Goal: Information Seeking & Learning: Learn about a topic

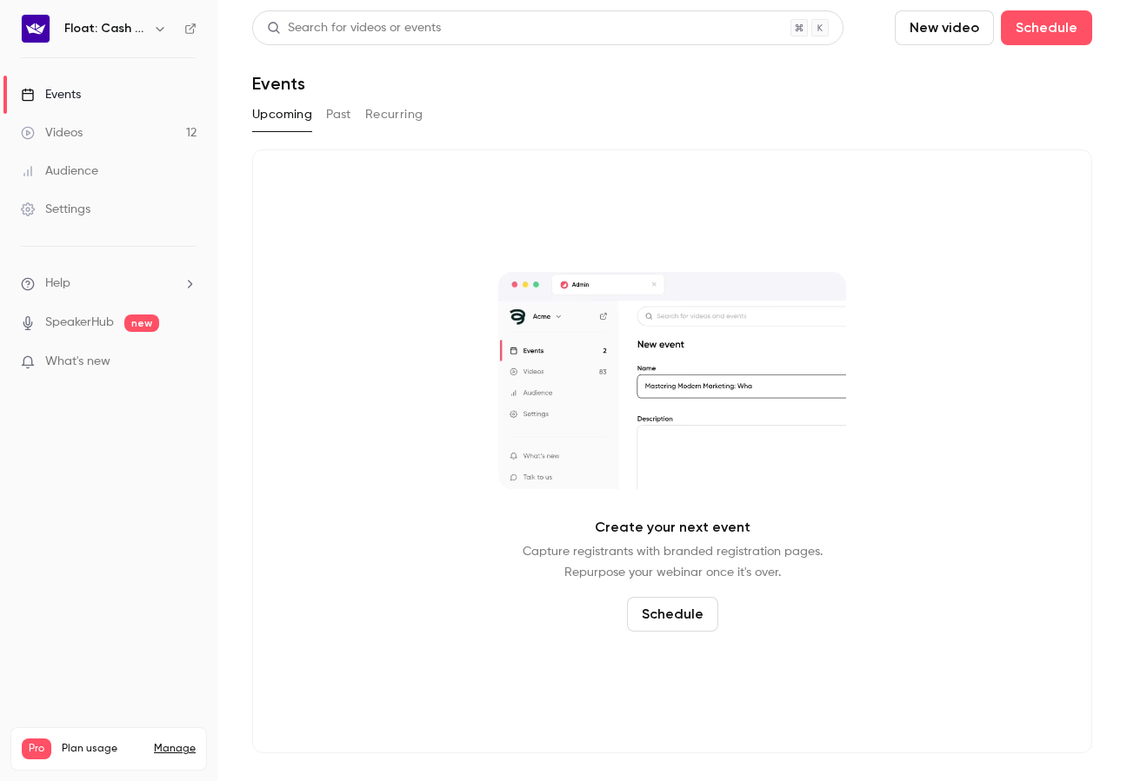
click at [170, 136] on link "Videos 12" at bounding box center [108, 133] width 217 height 38
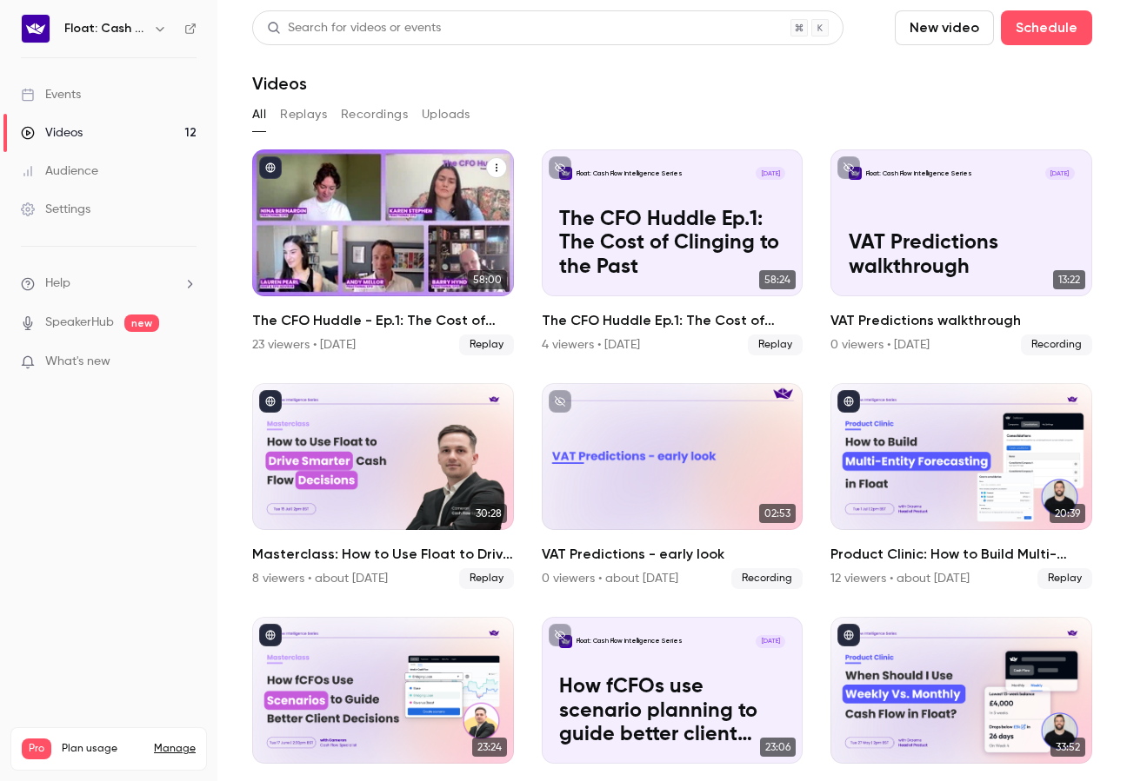
click at [360, 213] on div "The CFO Huddle - Ep.1: The Cost of Clinging to the Past" at bounding box center [383, 223] width 262 height 147
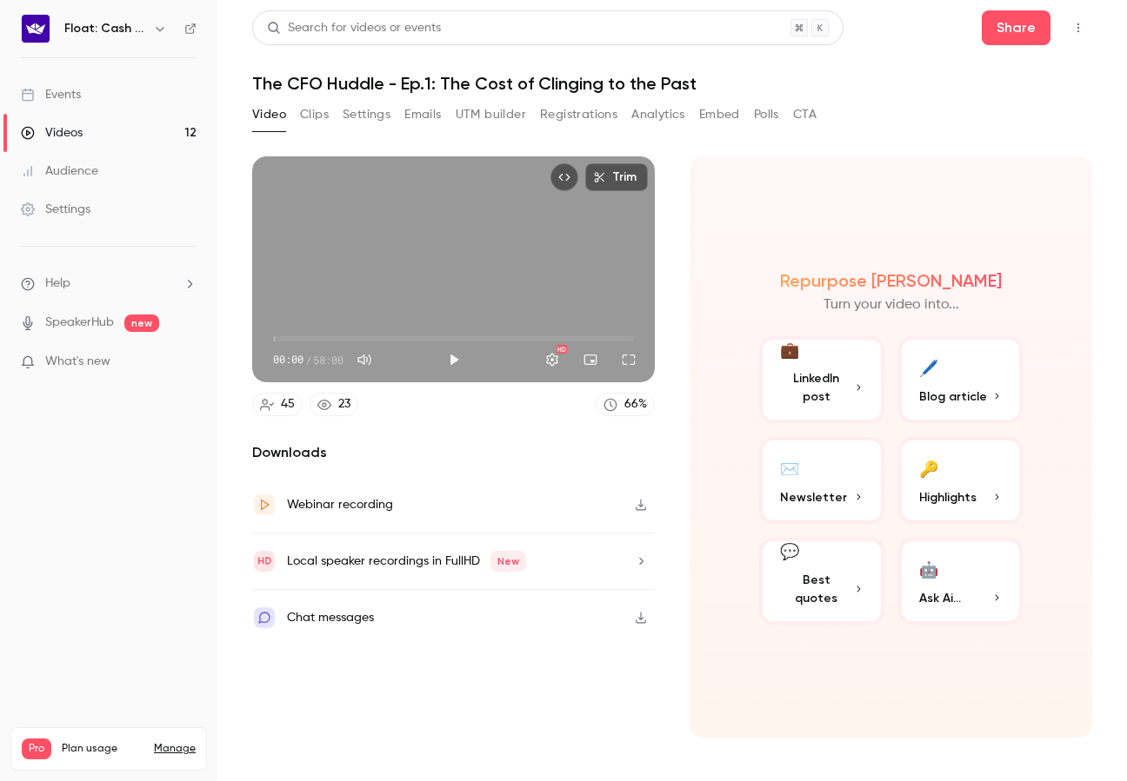
click at [580, 114] on button "Registrations" at bounding box center [578, 115] width 77 height 28
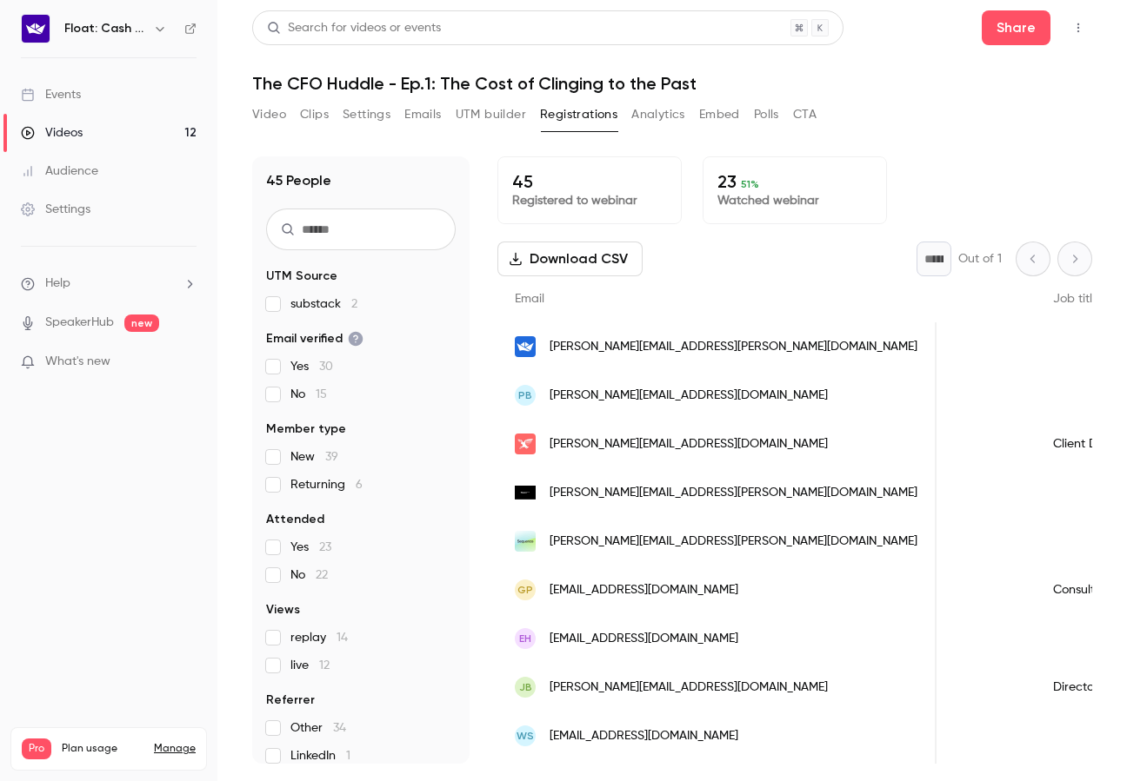
scroll to position [0, 761]
click at [648, 123] on button "Analytics" at bounding box center [658, 115] width 54 height 28
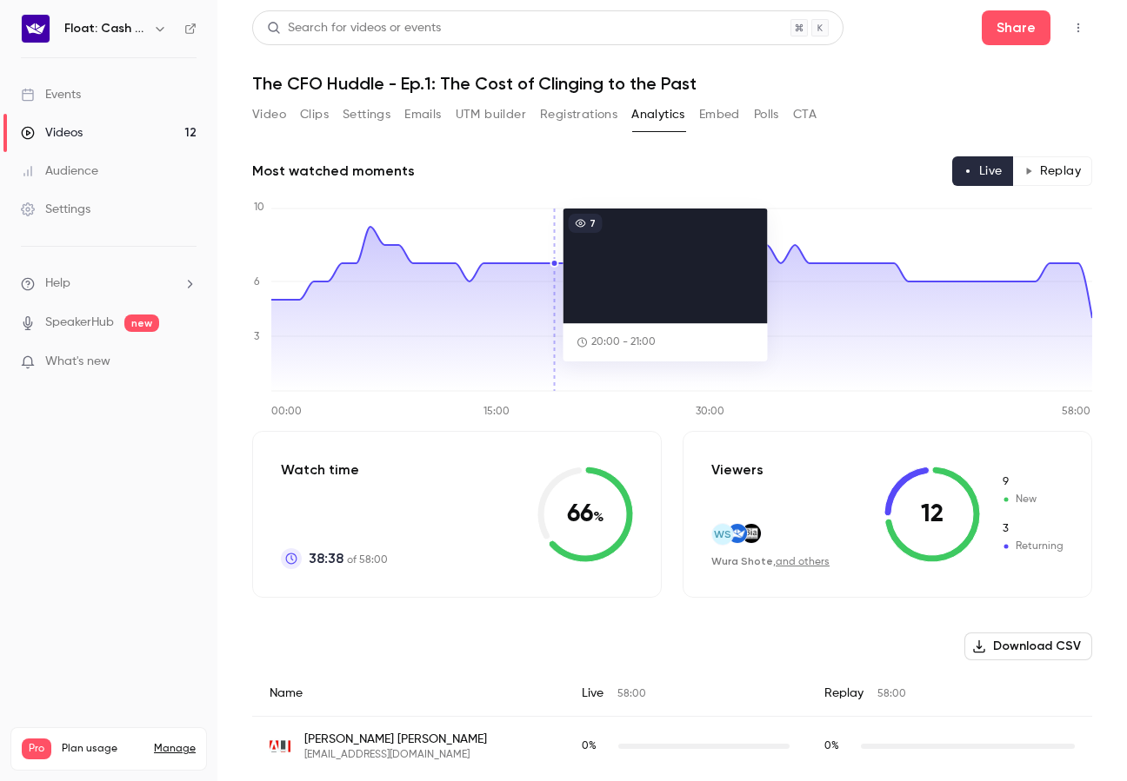
scroll to position [17, 0]
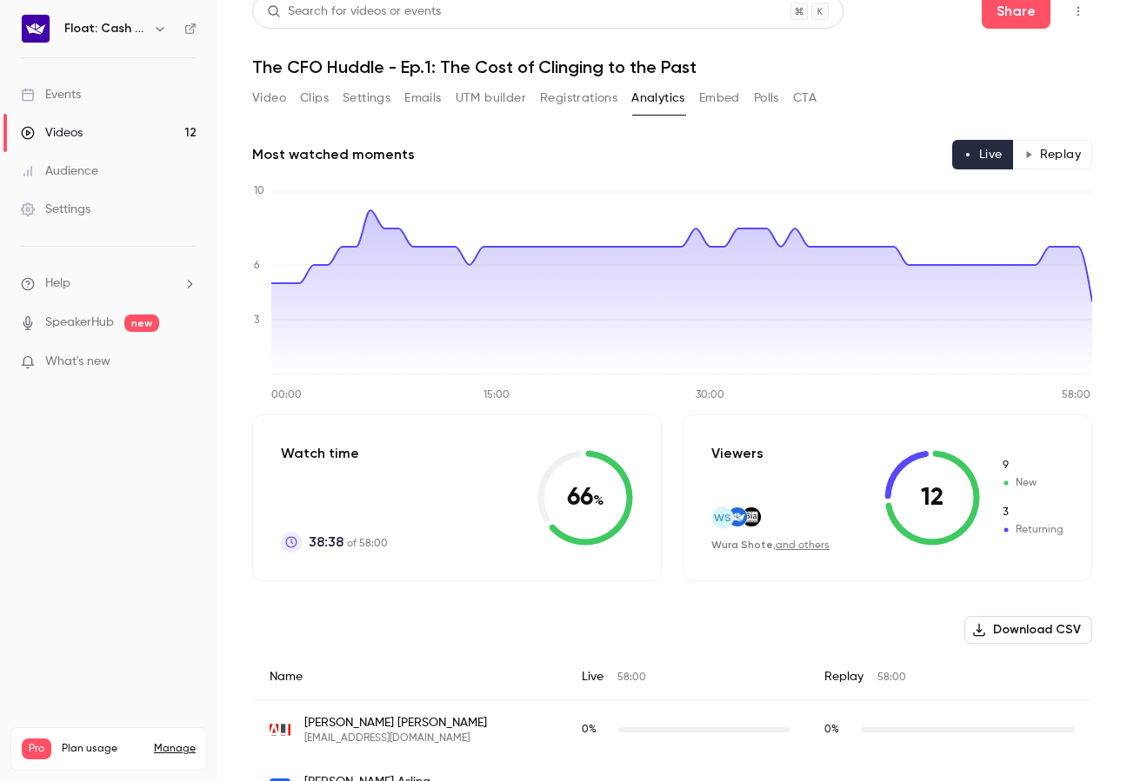
click at [576, 99] on button "Registrations" at bounding box center [578, 98] width 77 height 28
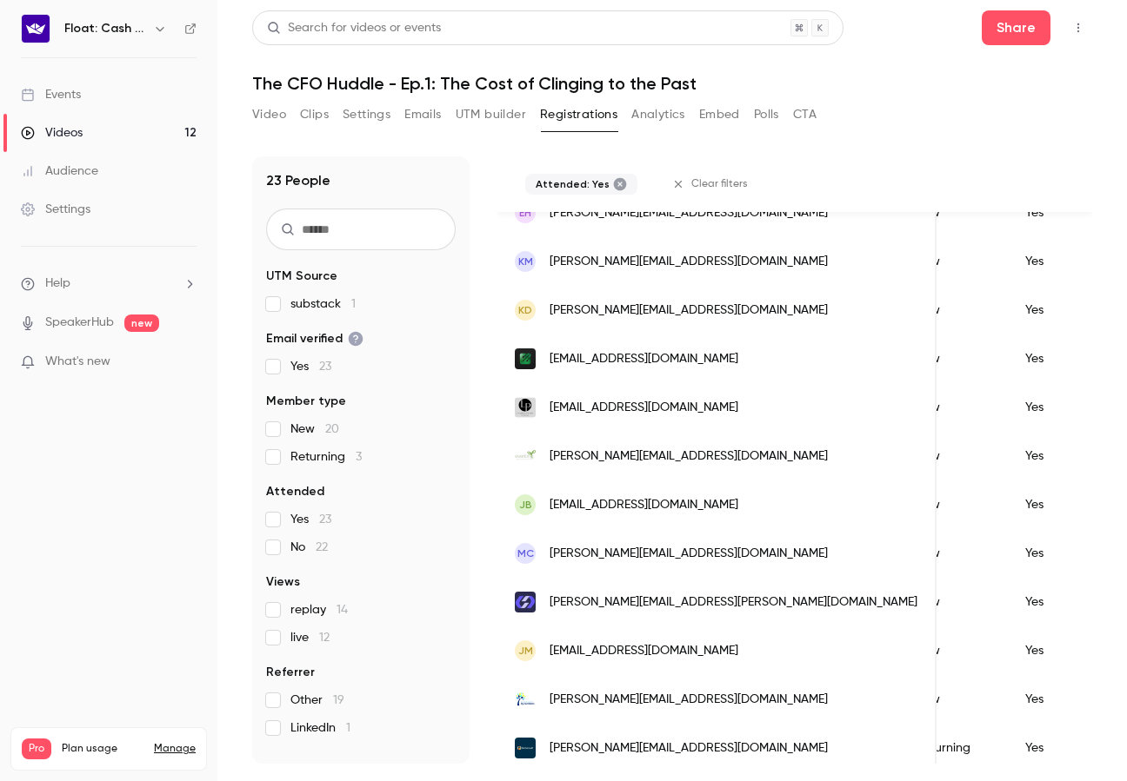
scroll to position [734, 0]
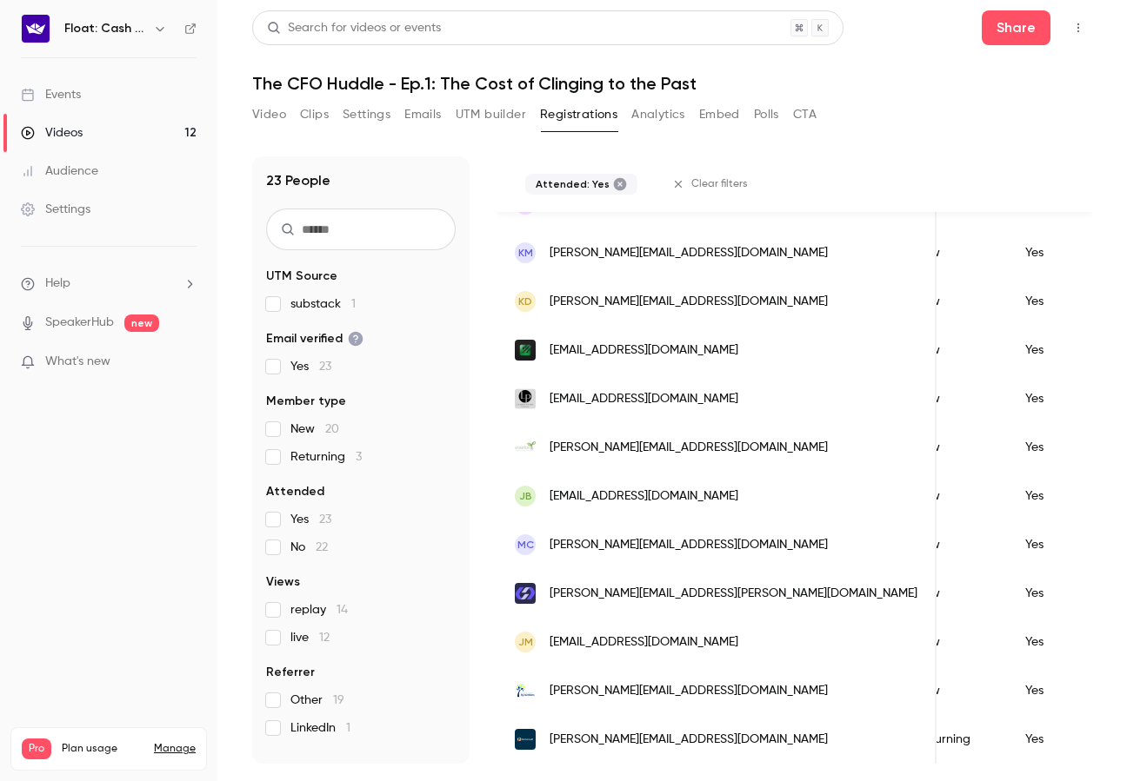
click at [262, 103] on button "Video" at bounding box center [269, 115] width 34 height 28
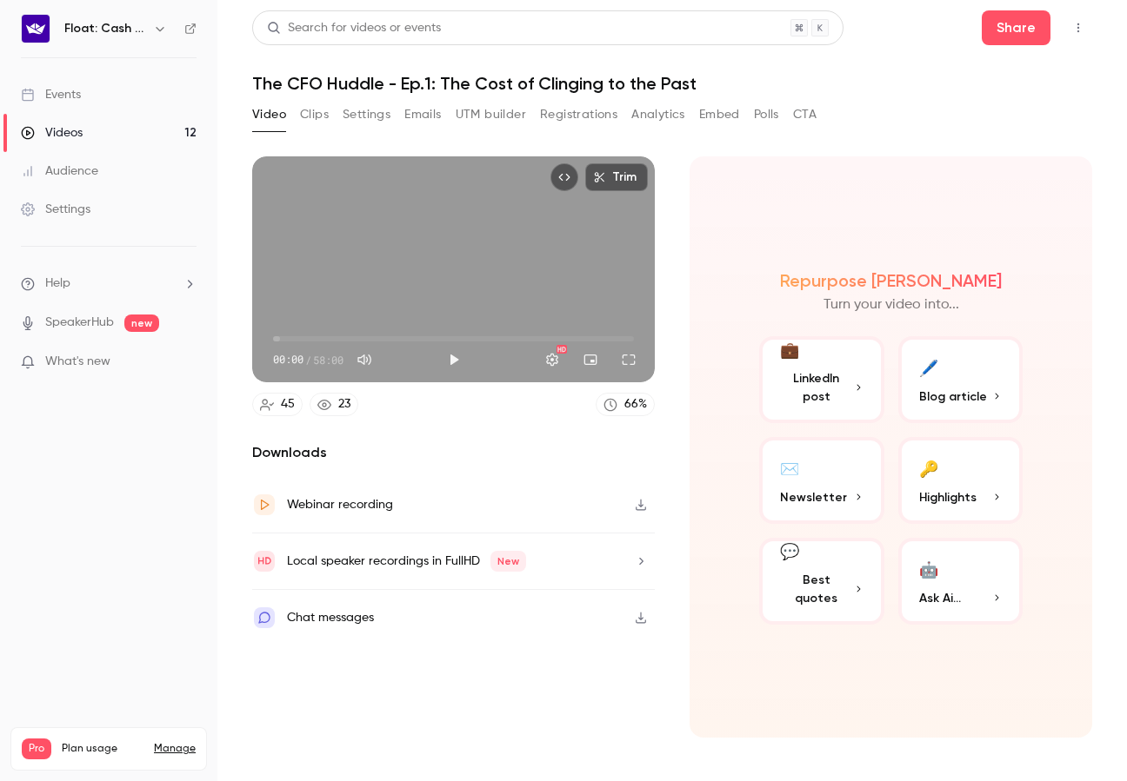
click at [360, 616] on div "Chat messages" at bounding box center [330, 618] width 87 height 21
click at [313, 121] on button "Clips" at bounding box center [314, 115] width 29 height 28
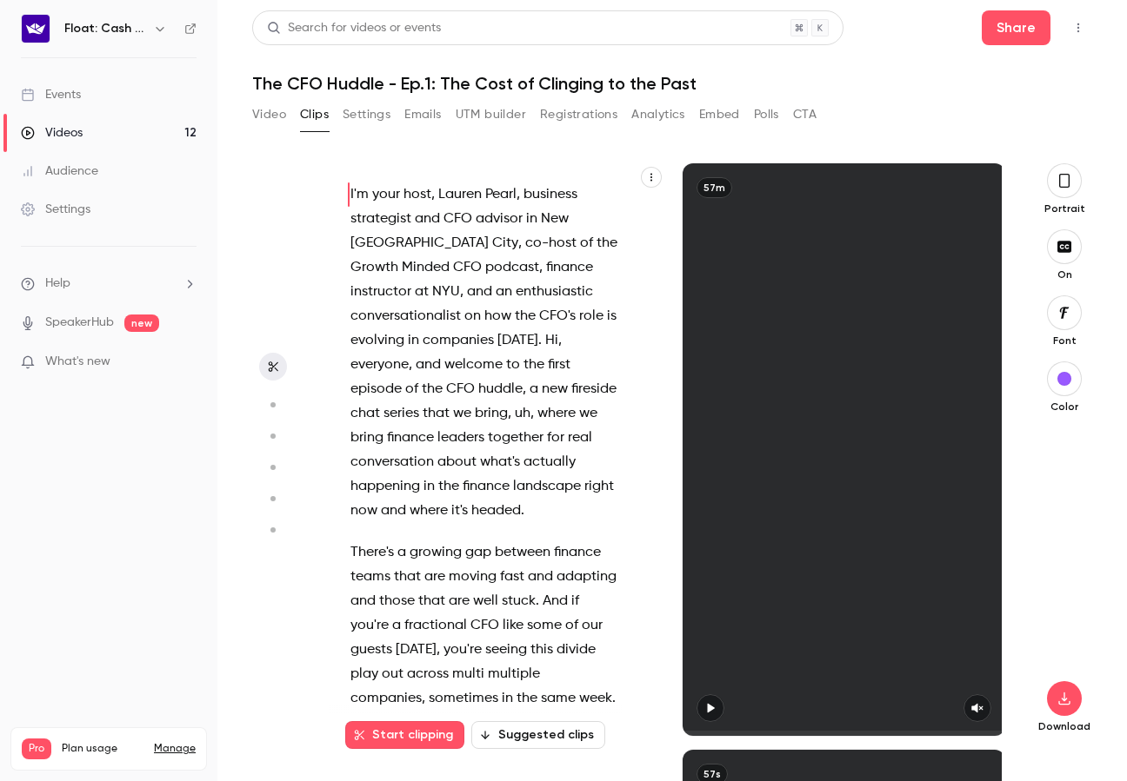
click at [380, 119] on button "Settings" at bounding box center [366, 115] width 48 height 28
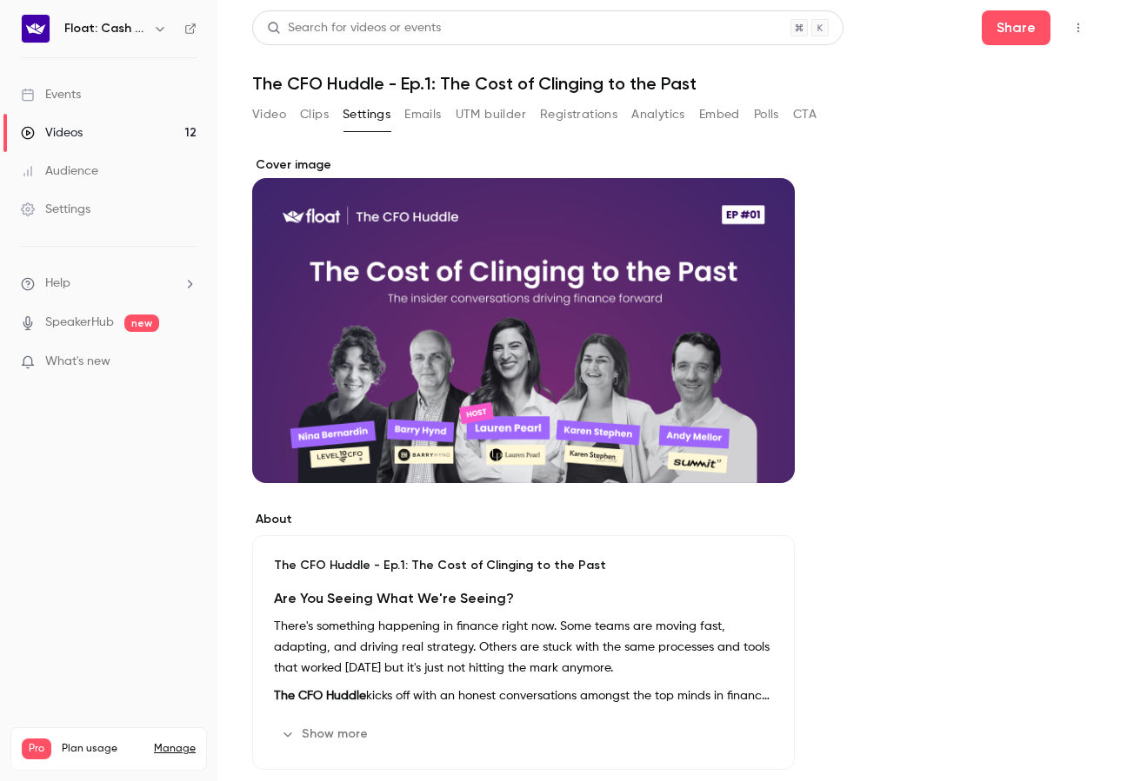
click at [439, 116] on button "Emails" at bounding box center [422, 115] width 37 height 28
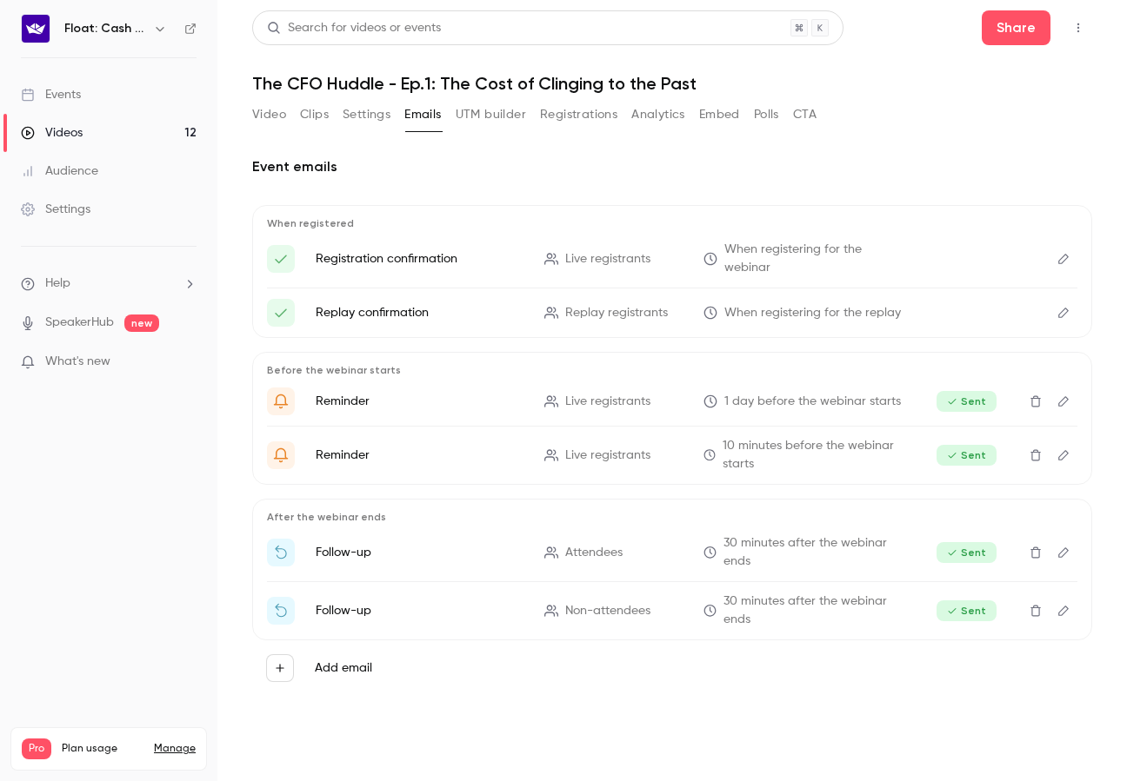
click at [585, 111] on button "Registrations" at bounding box center [578, 115] width 77 height 28
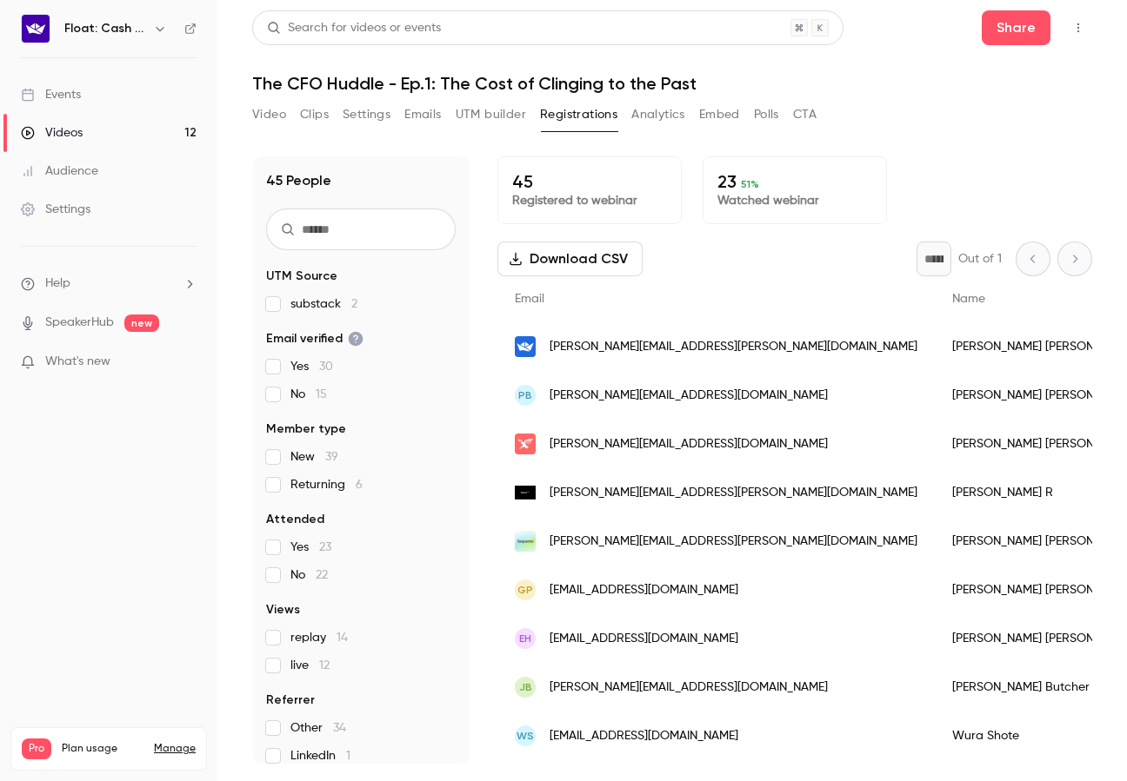
click at [683, 114] on button "Analytics" at bounding box center [658, 115] width 54 height 28
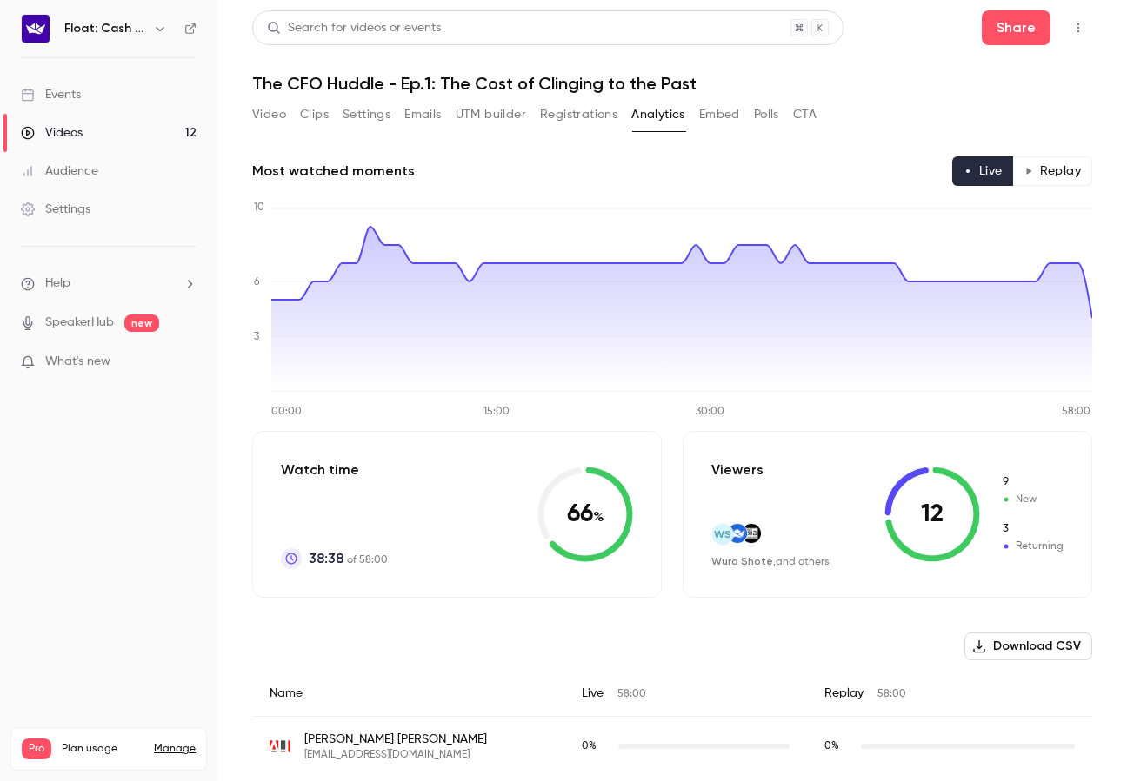
click at [730, 115] on button "Embed" at bounding box center [719, 115] width 41 height 28
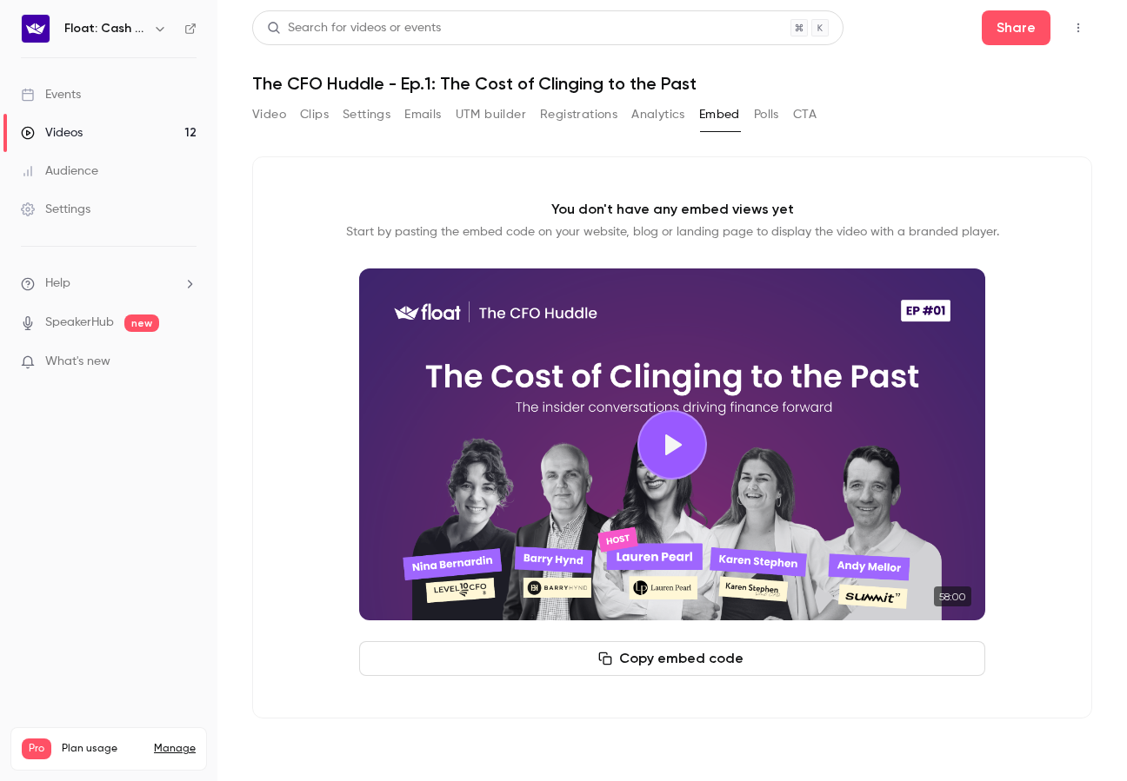
click at [95, 104] on link "Events" at bounding box center [108, 95] width 217 height 38
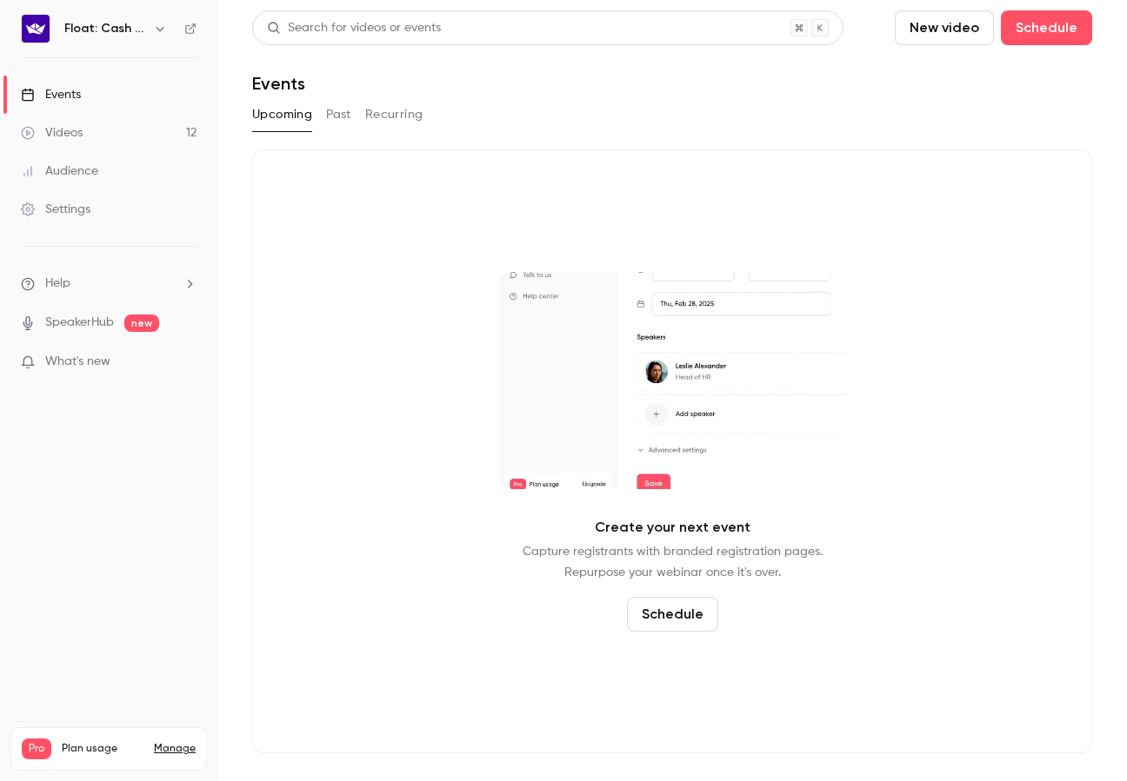
click at [112, 133] on link "Videos 12" at bounding box center [108, 133] width 217 height 38
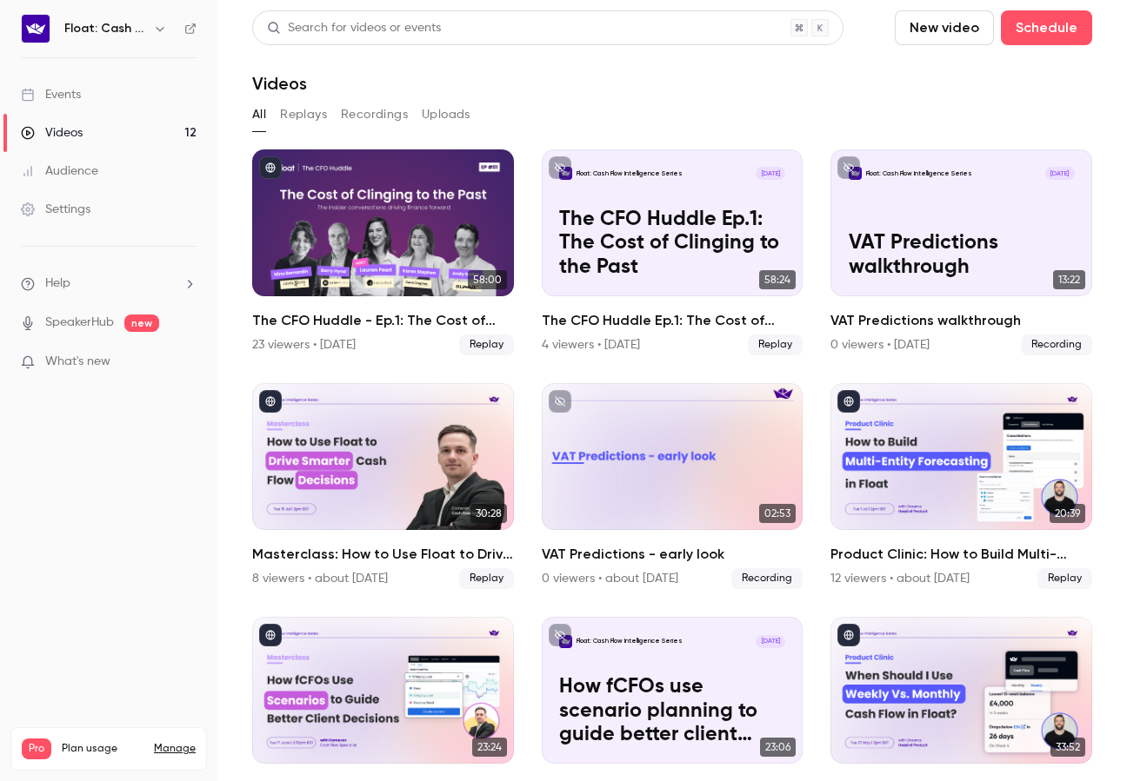
click at [112, 175] on link "Audience" at bounding box center [108, 171] width 217 height 38
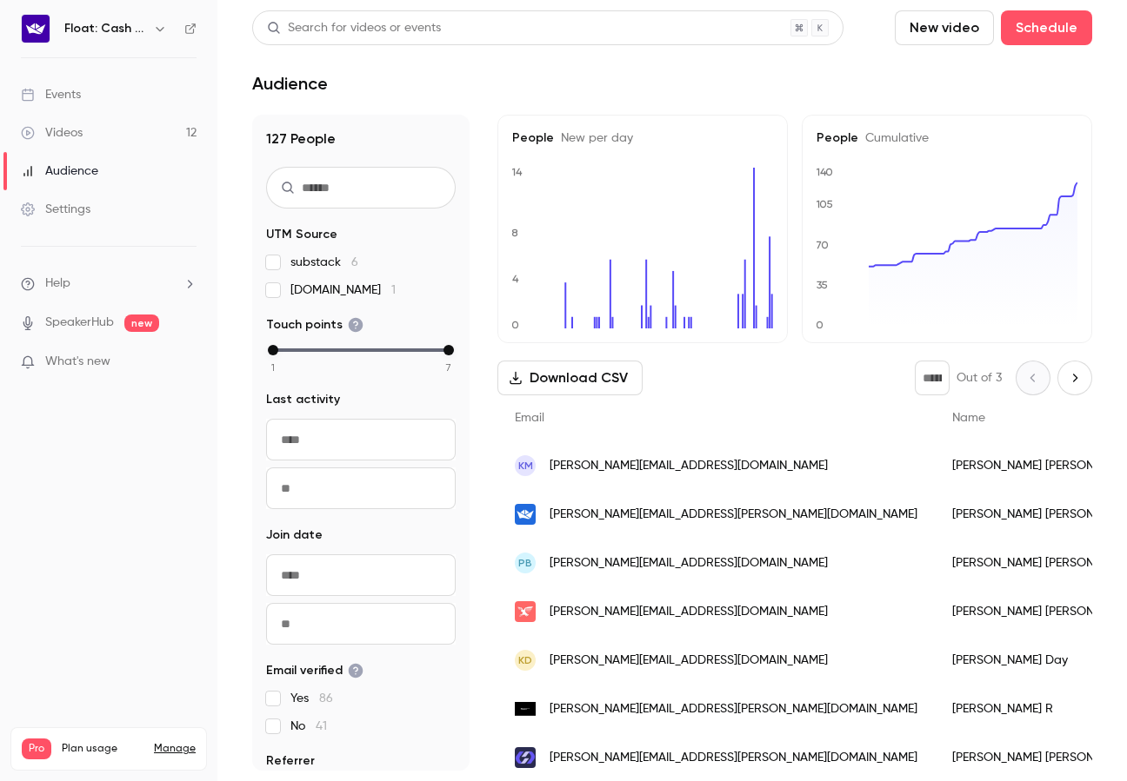
click at [115, 133] on link "Videos 12" at bounding box center [108, 133] width 217 height 38
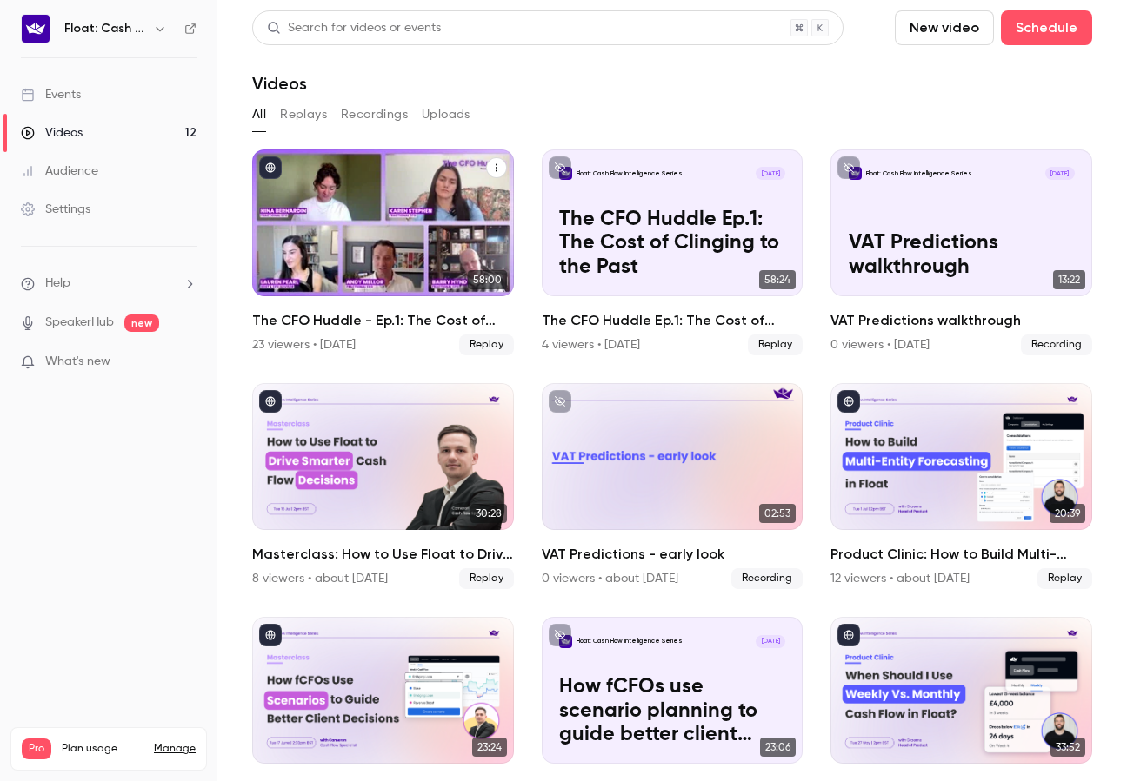
click at [337, 224] on div "The CFO Huddle - Ep.1: The Cost of Clinging to the Past" at bounding box center [383, 223] width 262 height 147
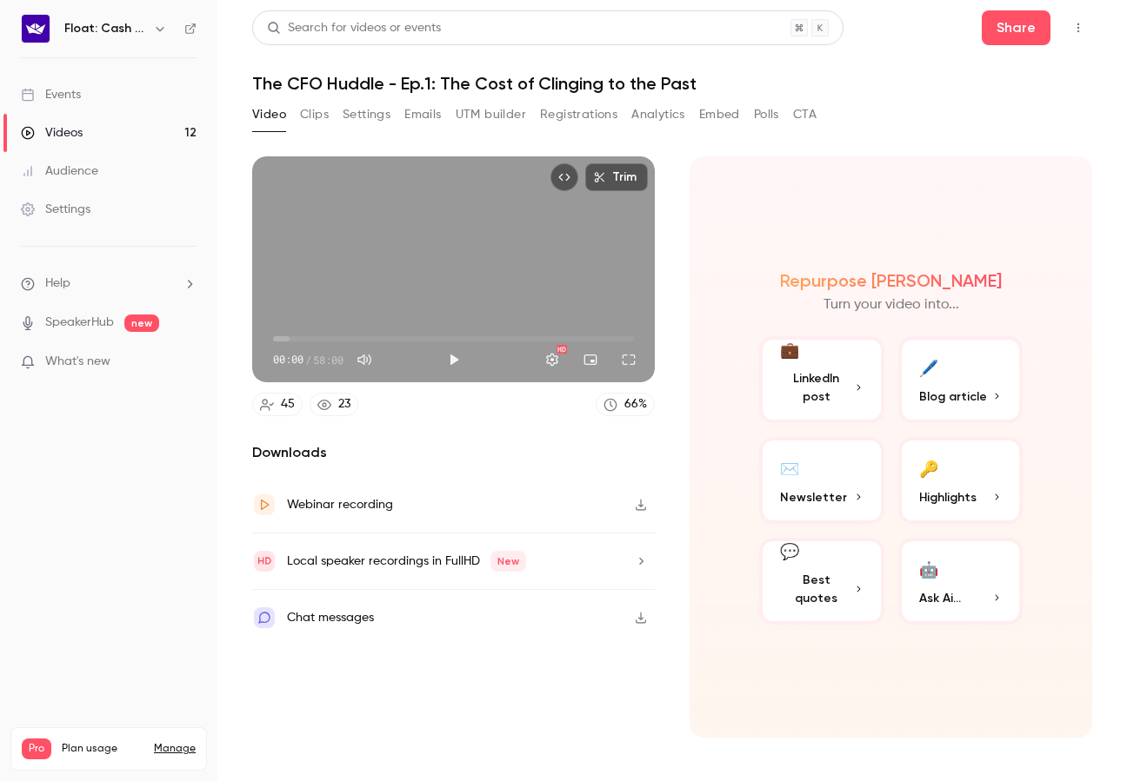
click at [62, 98] on div "Events" at bounding box center [51, 94] width 60 height 17
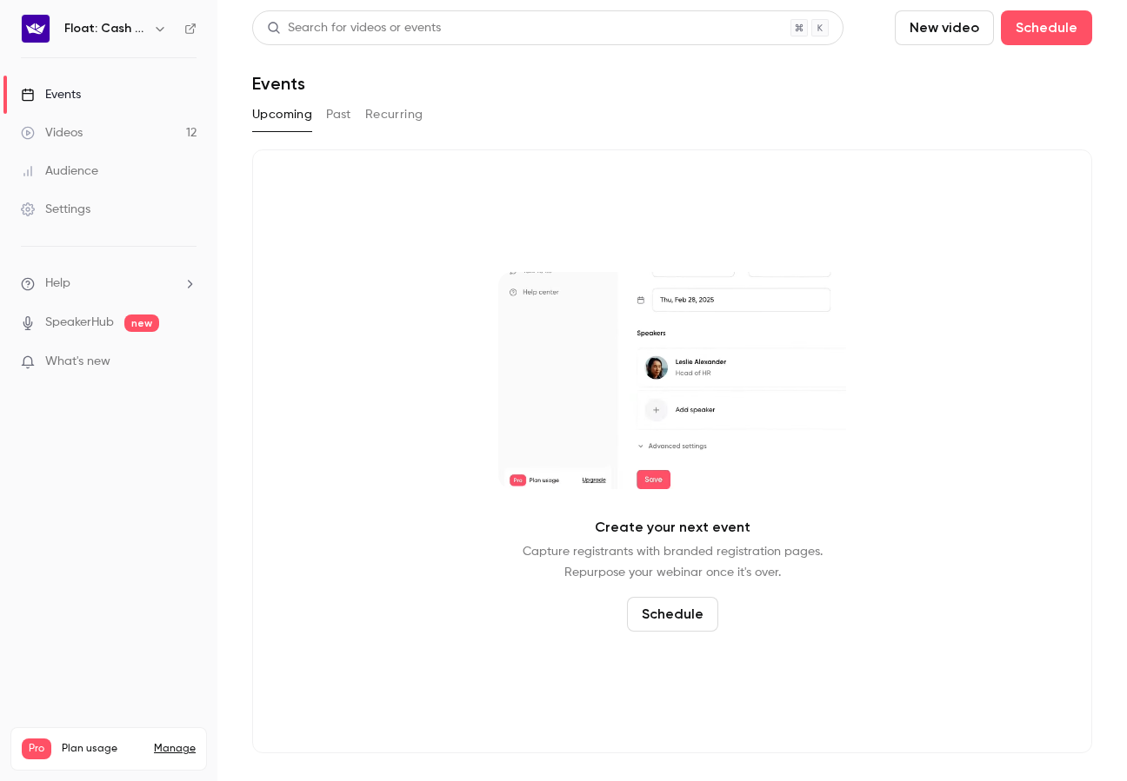
click at [90, 128] on link "Videos 12" at bounding box center [108, 133] width 217 height 38
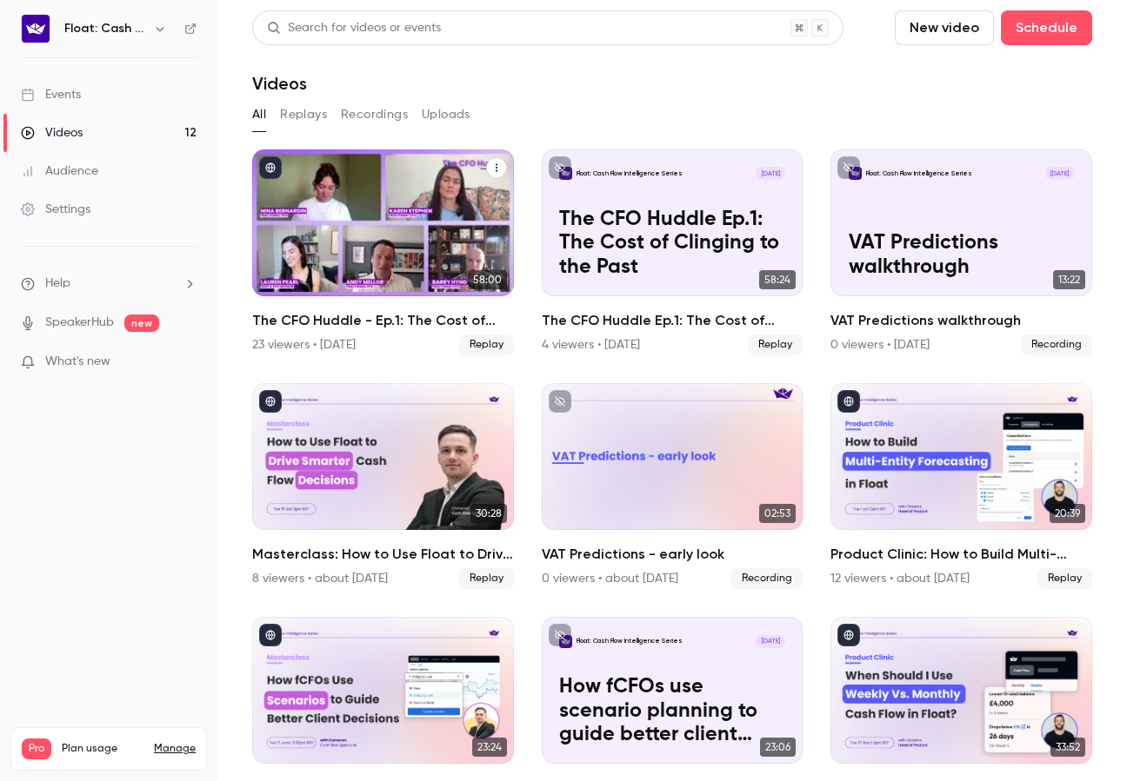
click at [478, 346] on span "Replay" at bounding box center [486, 345] width 55 height 21
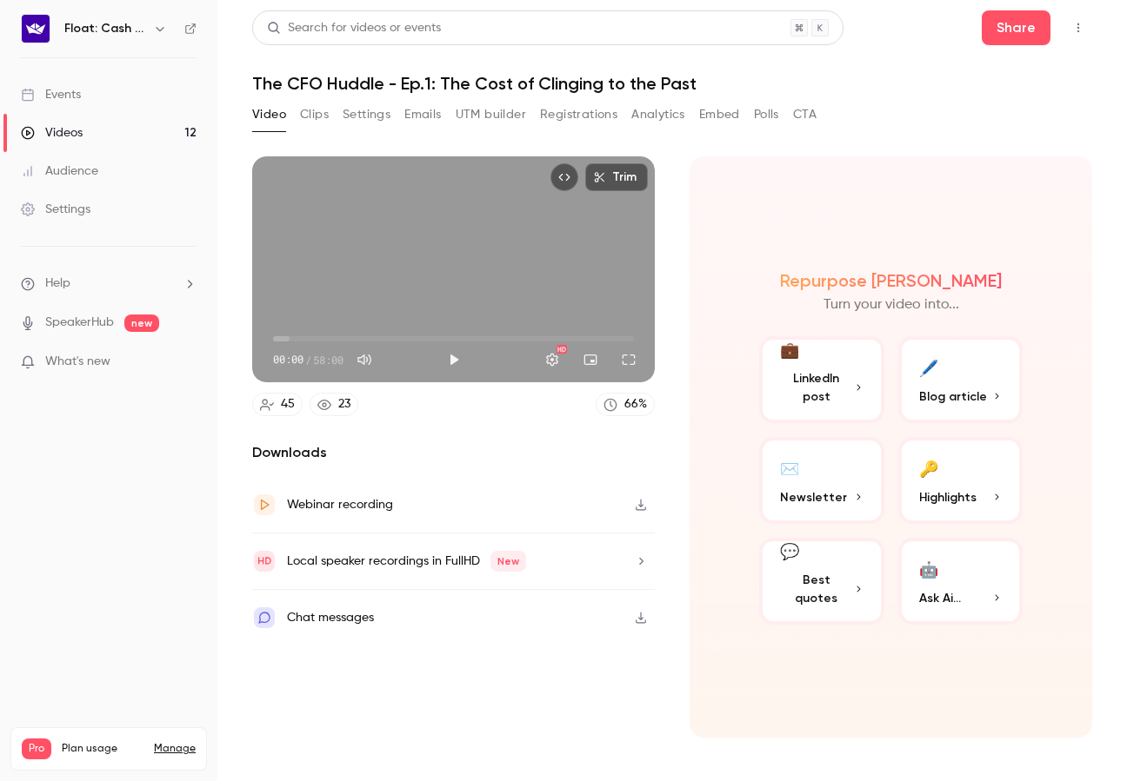
click at [555, 116] on button "Registrations" at bounding box center [578, 115] width 77 height 28
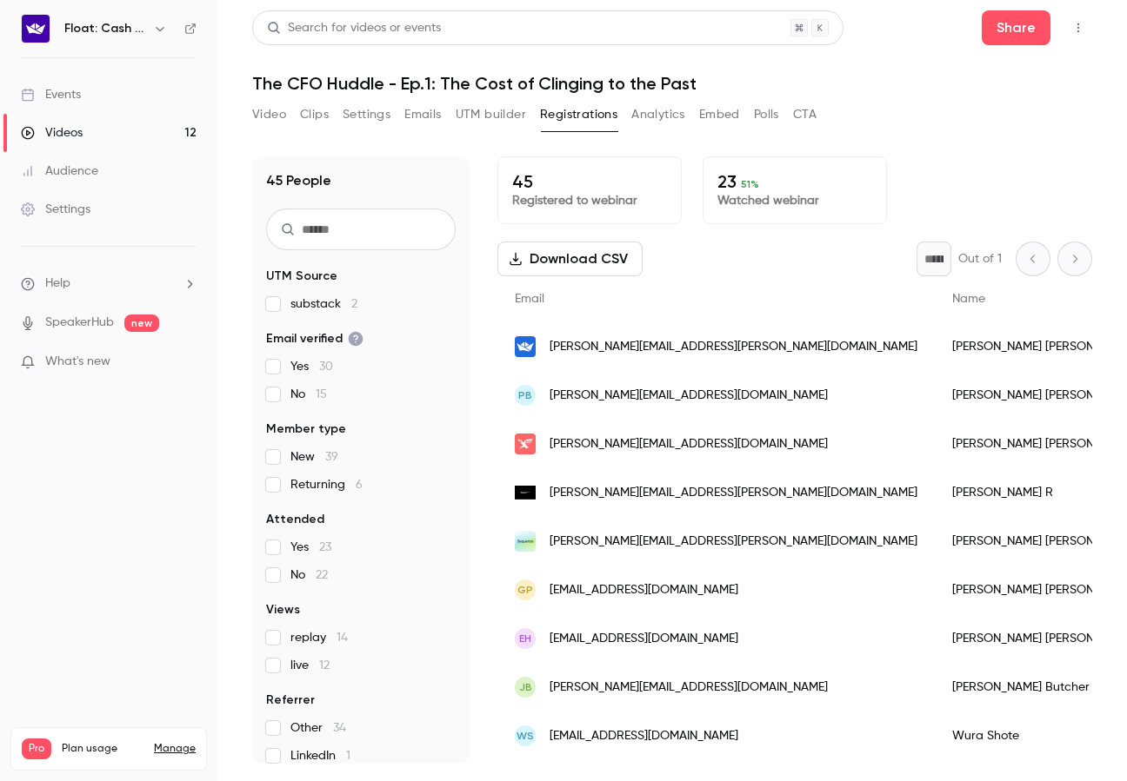
click at [615, 124] on button "Registrations" at bounding box center [578, 115] width 77 height 28
click at [653, 114] on button "Analytics" at bounding box center [658, 115] width 54 height 28
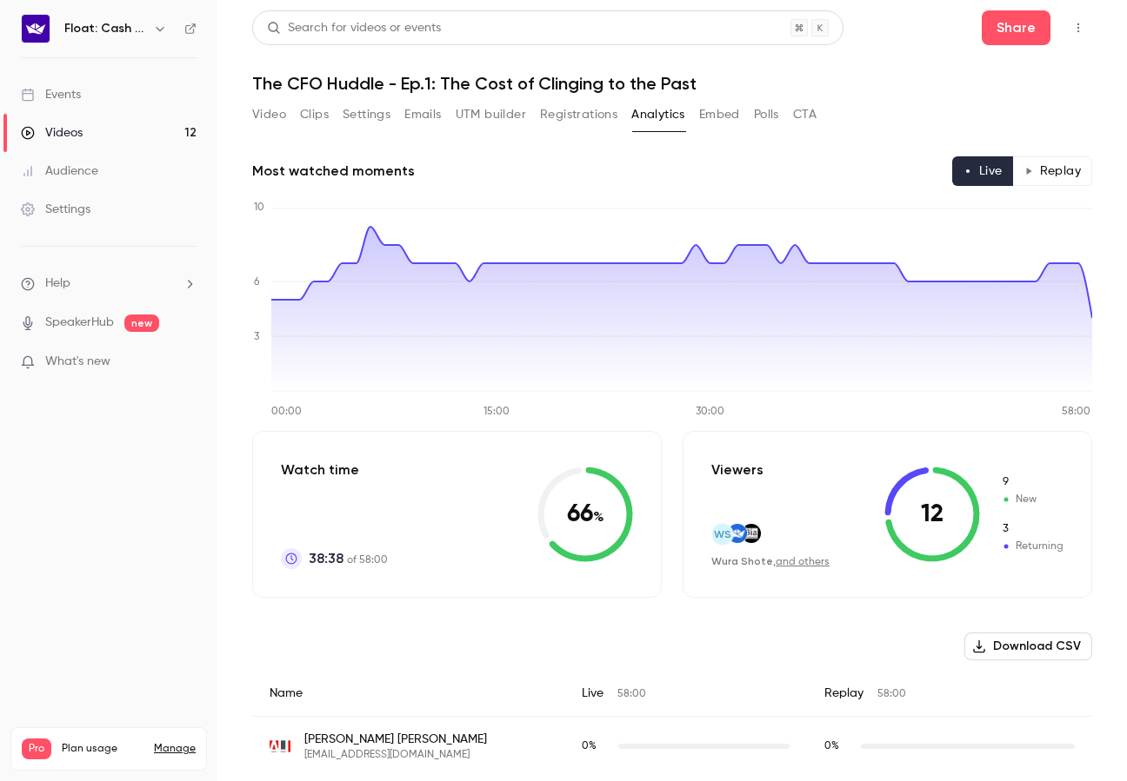
click at [356, 123] on button "Settings" at bounding box center [366, 115] width 48 height 28
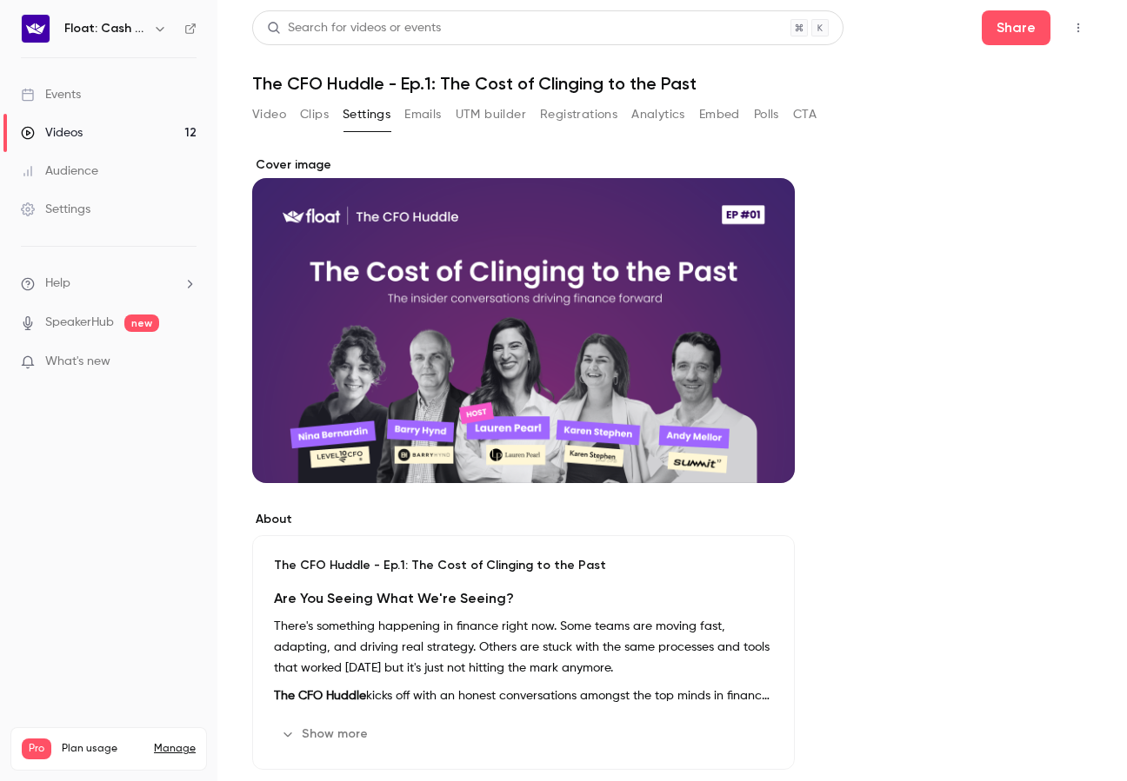
click at [309, 109] on button "Clips" at bounding box center [314, 115] width 29 height 28
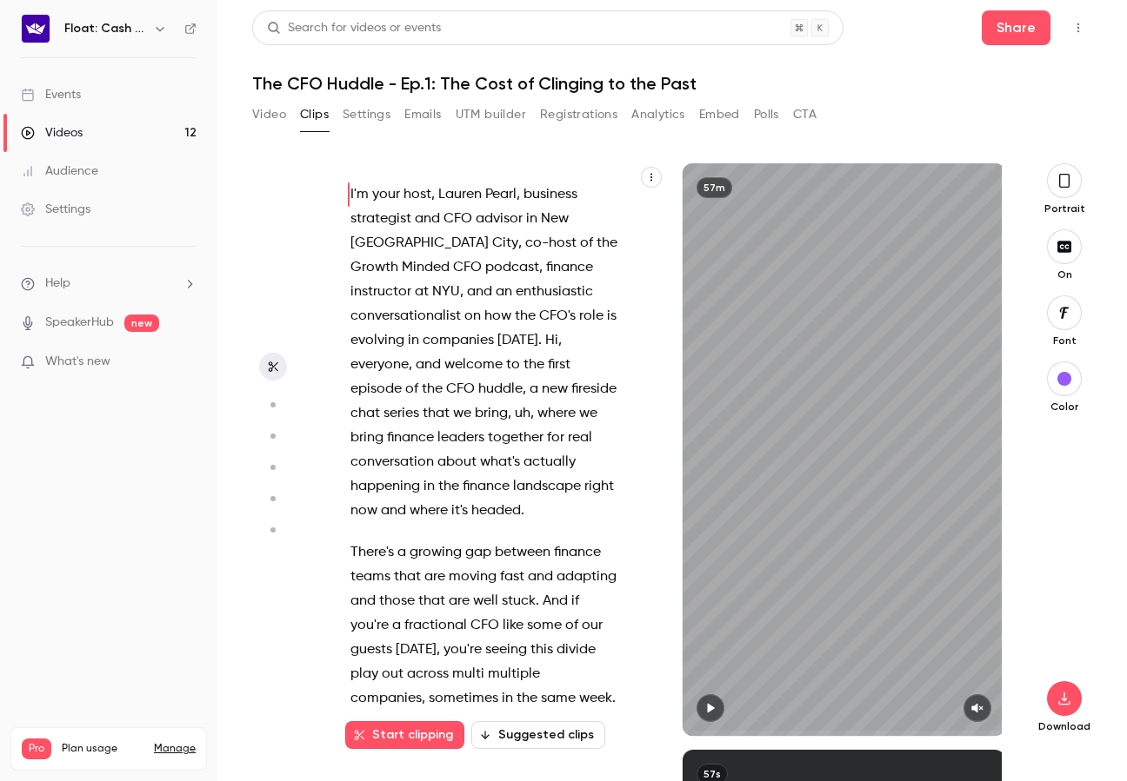
click at [44, 37] on img at bounding box center [36, 29] width 28 height 28
click at [189, 23] on icon at bounding box center [190, 29] width 12 height 12
